Goal: Find specific page/section

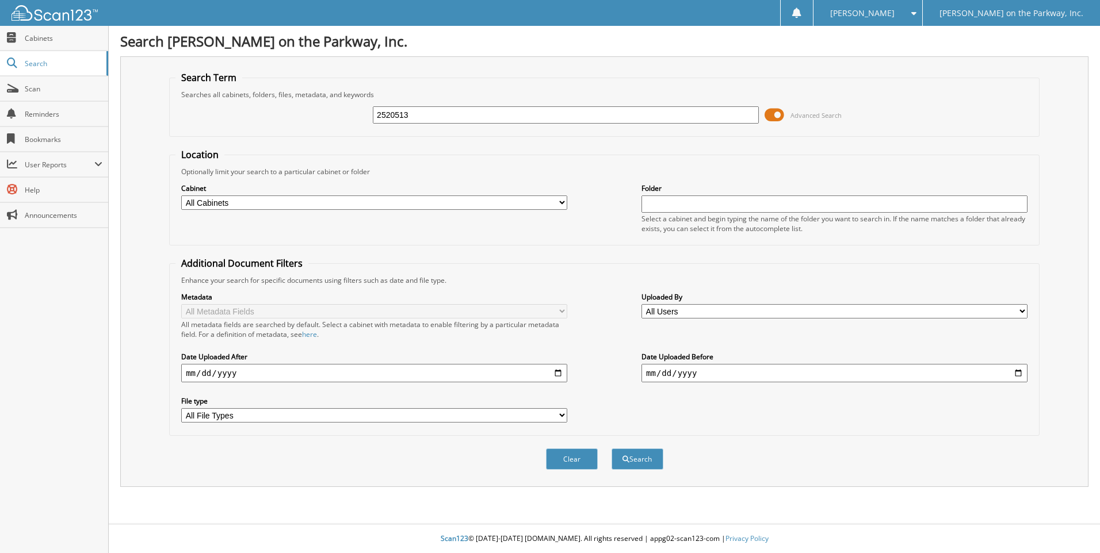
type input "2520513"
click at [611, 449] on button "Search" at bounding box center [637, 459] width 52 height 21
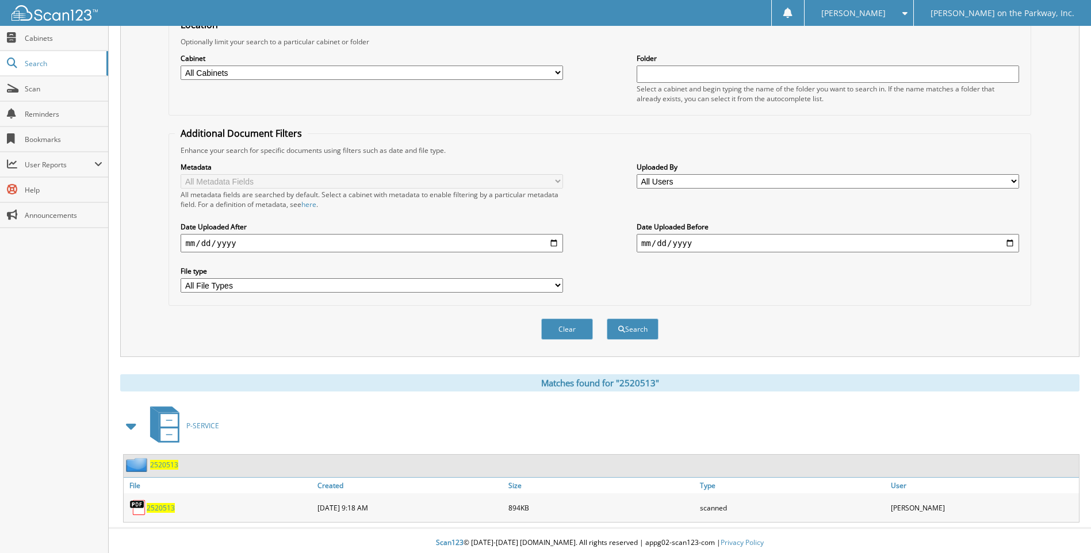
scroll to position [135, 0]
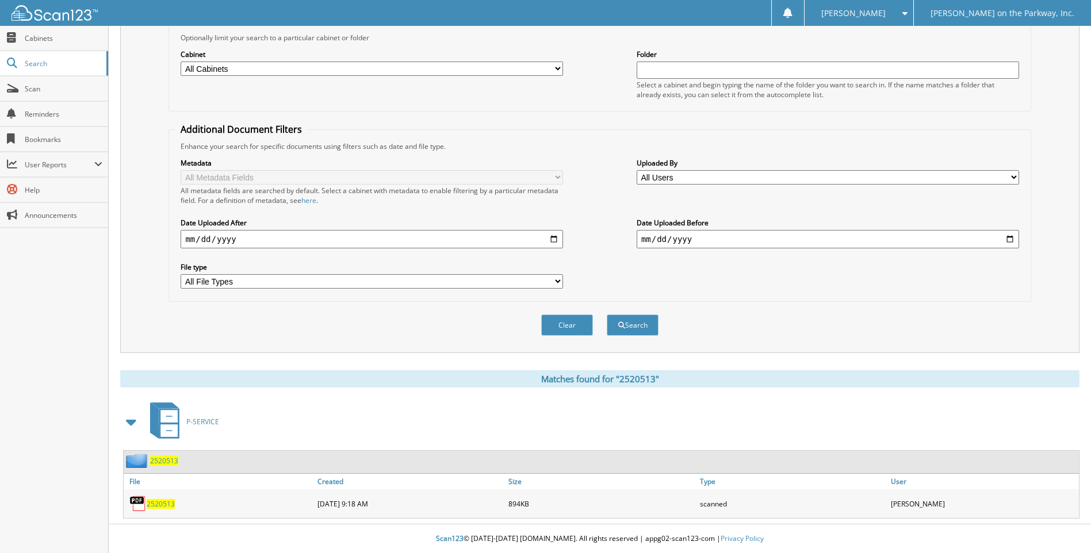
click at [151, 508] on span "2520513" at bounding box center [161, 504] width 28 height 10
